Goal: Find specific page/section: Find specific page/section

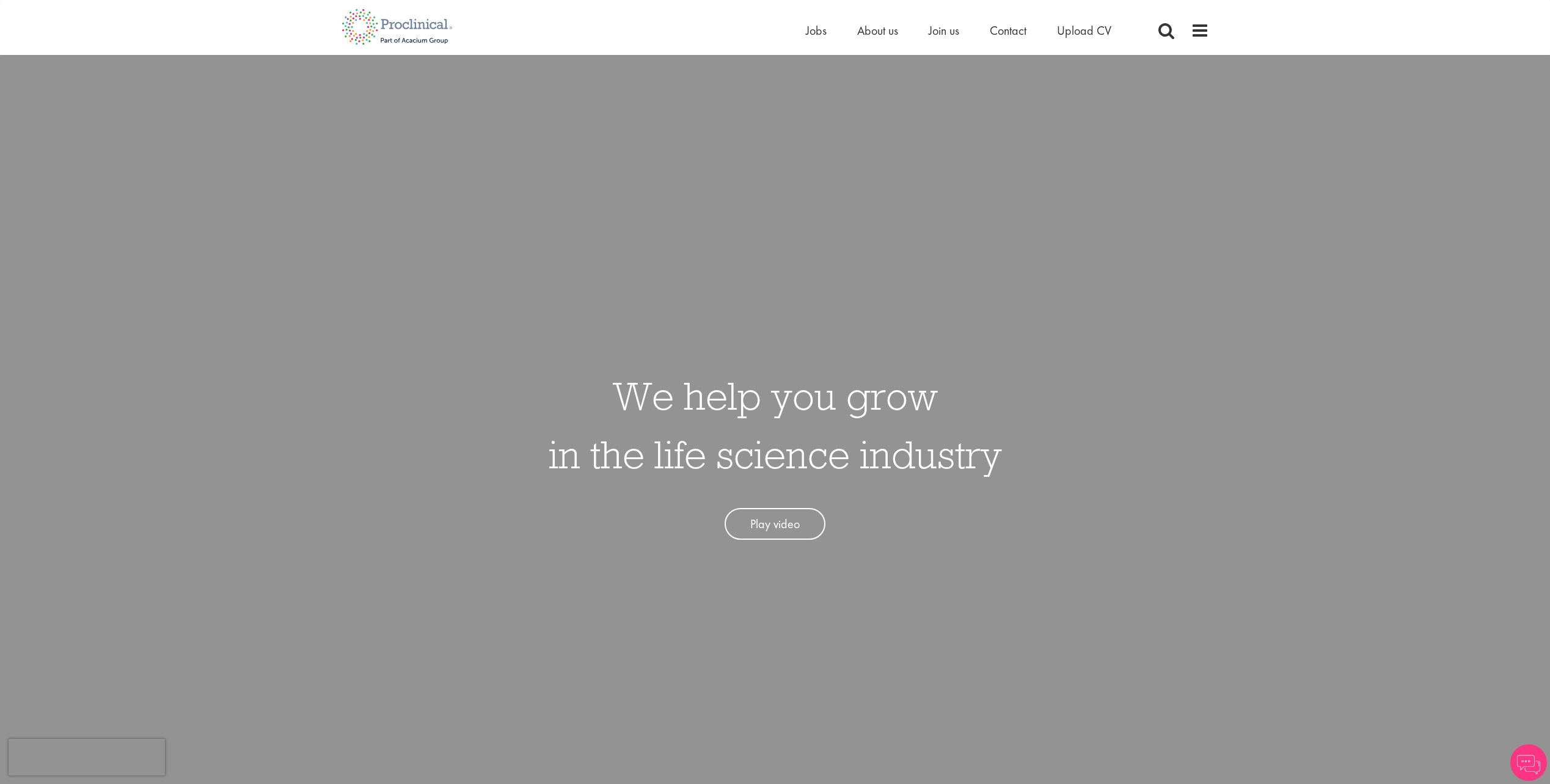
click at [827, 35] on ul "Home Jobs About us Join us Contact Upload CV" at bounding box center [974, 30] width 336 height 18
click at [812, 34] on span "Jobs" at bounding box center [816, 30] width 21 height 16
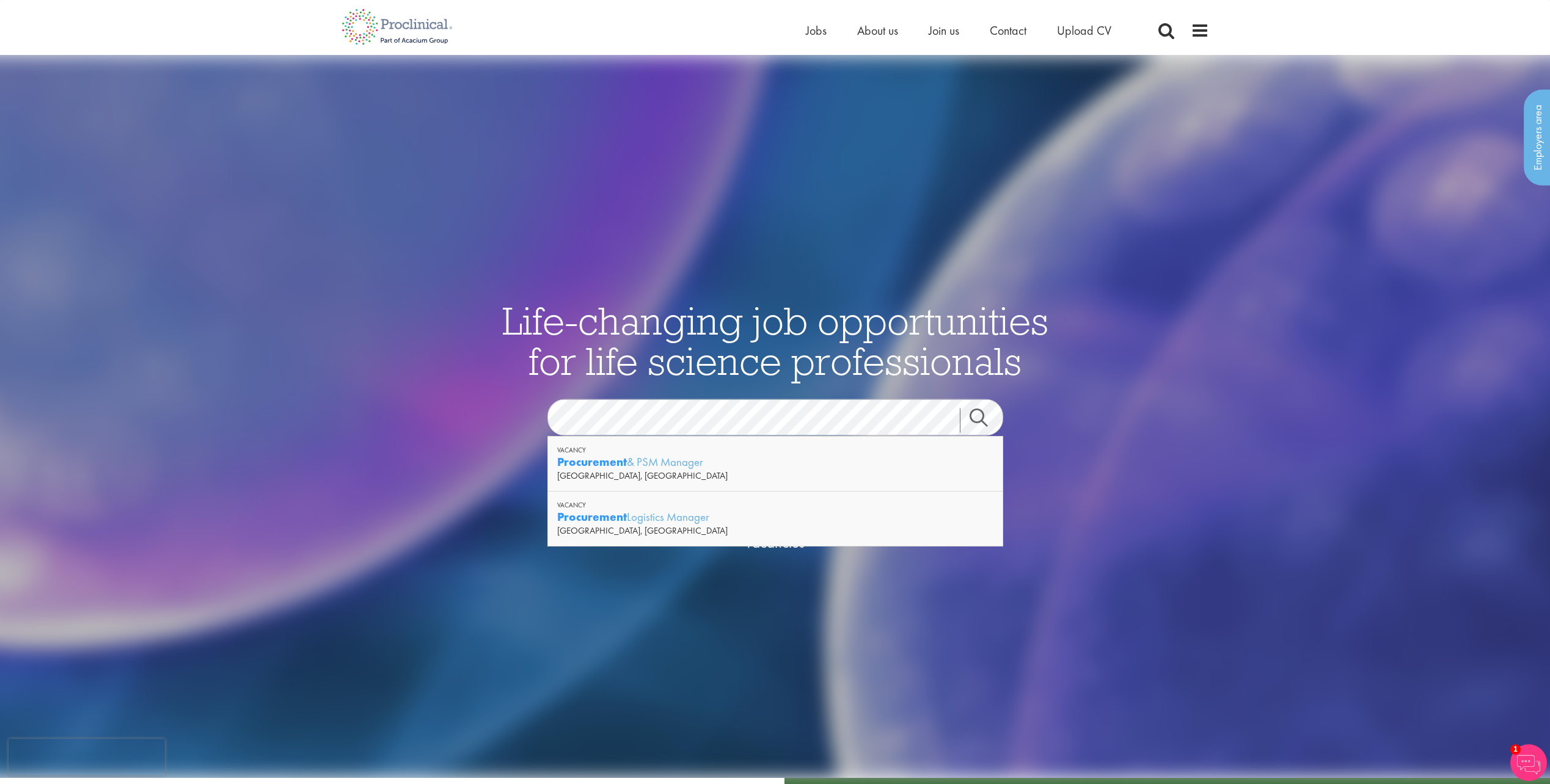
click at [720, 620] on img at bounding box center [775, 416] width 1643 height 723
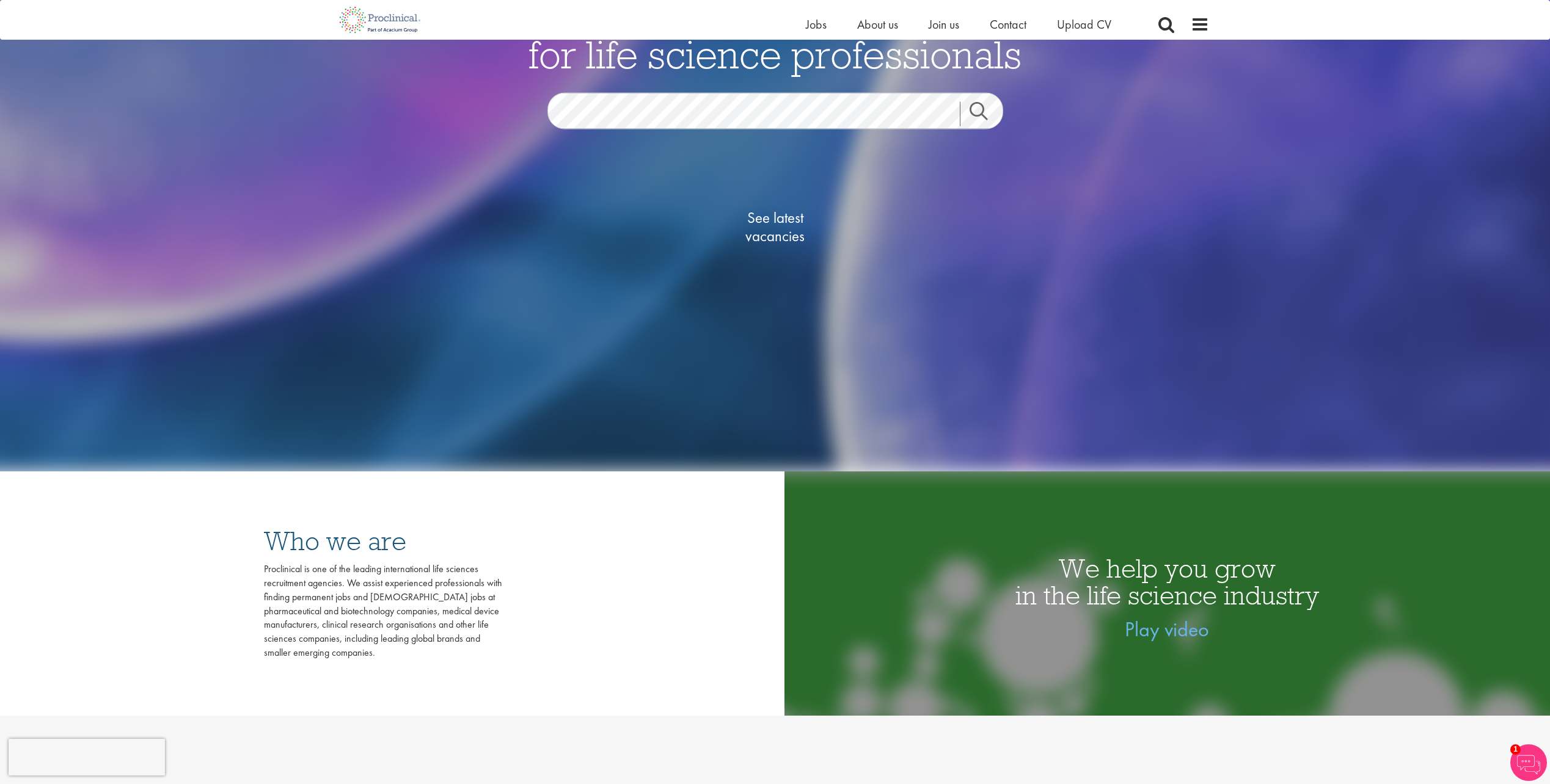
scroll to position [306, 0]
